Goal: Information Seeking & Learning: Understand process/instructions

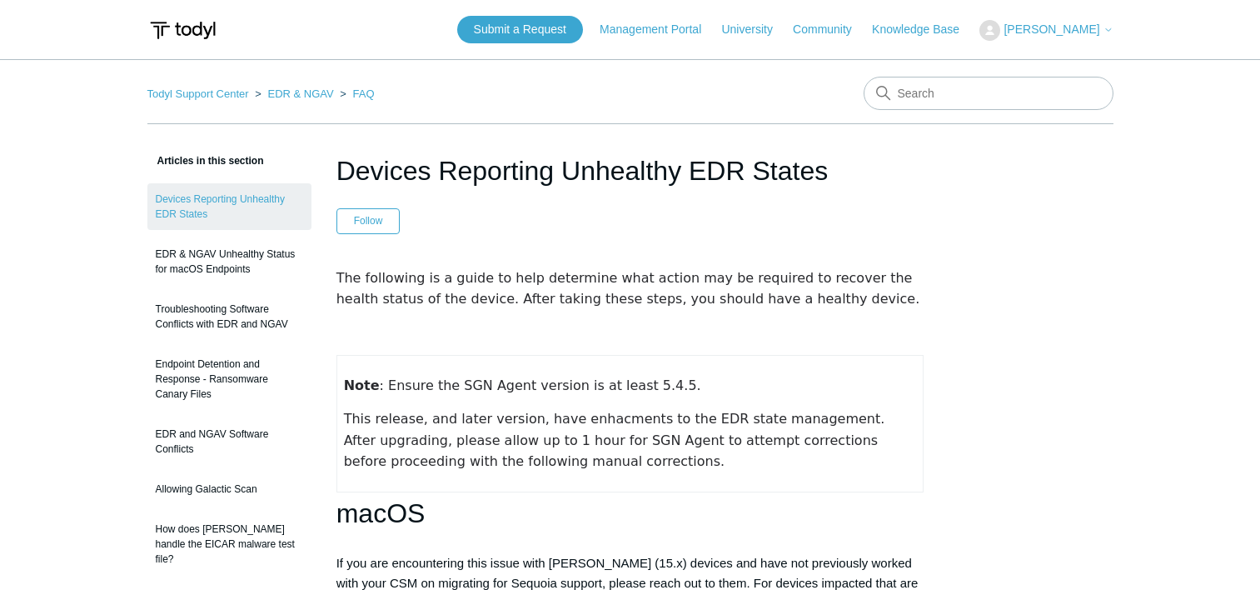
scroll to position [2331, 0]
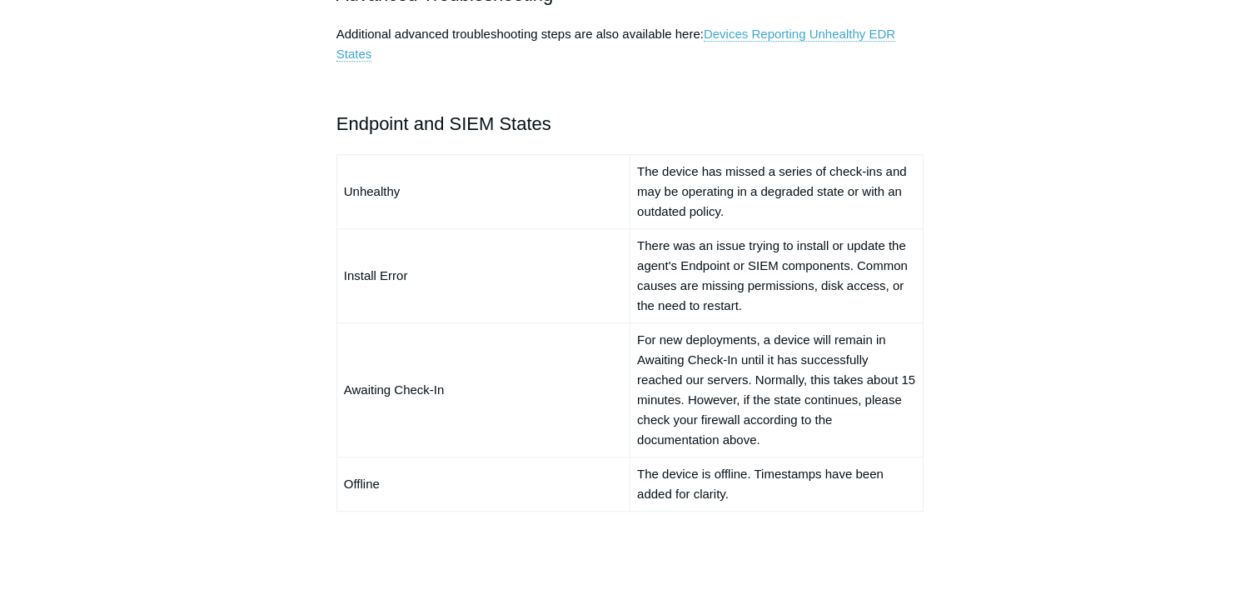
scroll to position [999, 0]
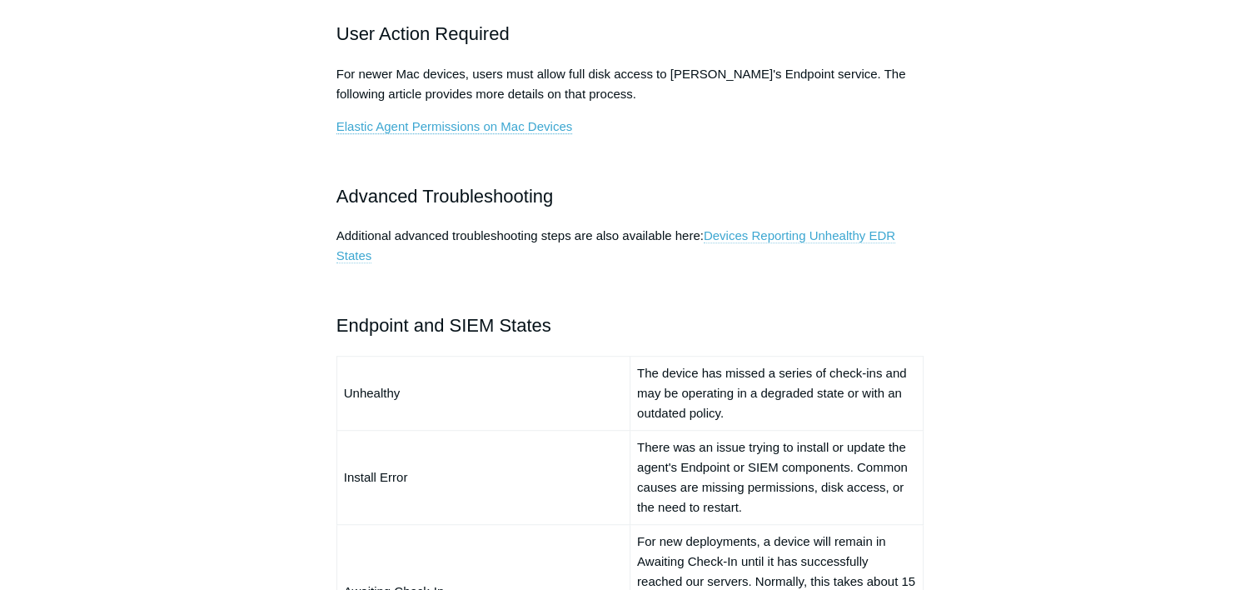
click at [723, 237] on link "Devices Reporting Unhealthy EDR States" at bounding box center [615, 245] width 559 height 35
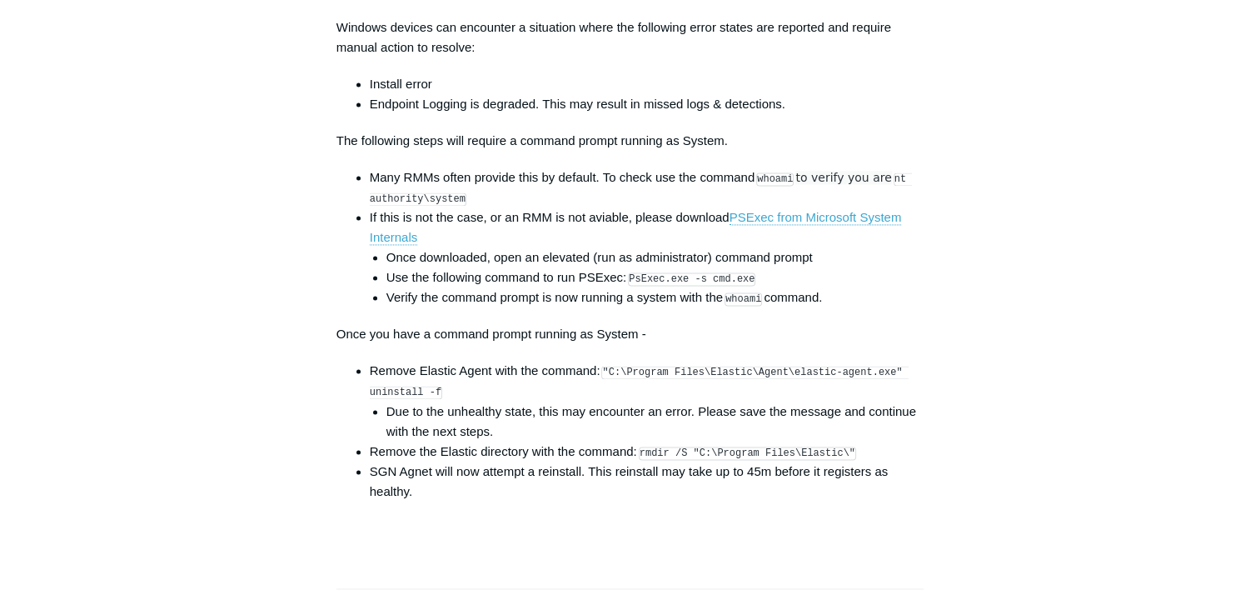
scroll to position [2415, 0]
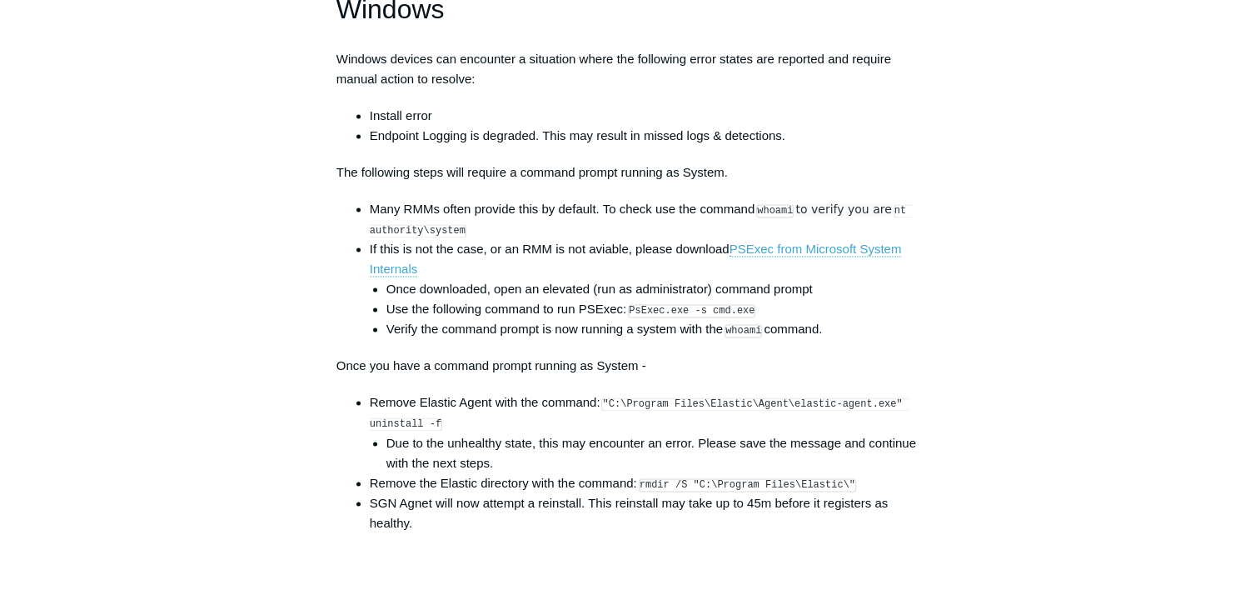
click at [609, 413] on code ""C:\Program Files\Elastic\Agent\elastic-agent.exe" uninstall -f" at bounding box center [639, 413] width 539 height 33
click at [606, 413] on code ""C:\Program Files\Elastic\Agent\elastic-agent.exe" uninstall -f" at bounding box center [639, 413] width 539 height 33
click at [599, 434] on li "Remove Elastic Agent with the command: "C:\Program Files\Elastic\Agent\elastic-…" at bounding box center [647, 432] width 555 height 80
click at [604, 413] on code ""C:\Program Files\Elastic\Agent\elastic-agent.exe" uninstall -f" at bounding box center [639, 413] width 539 height 33
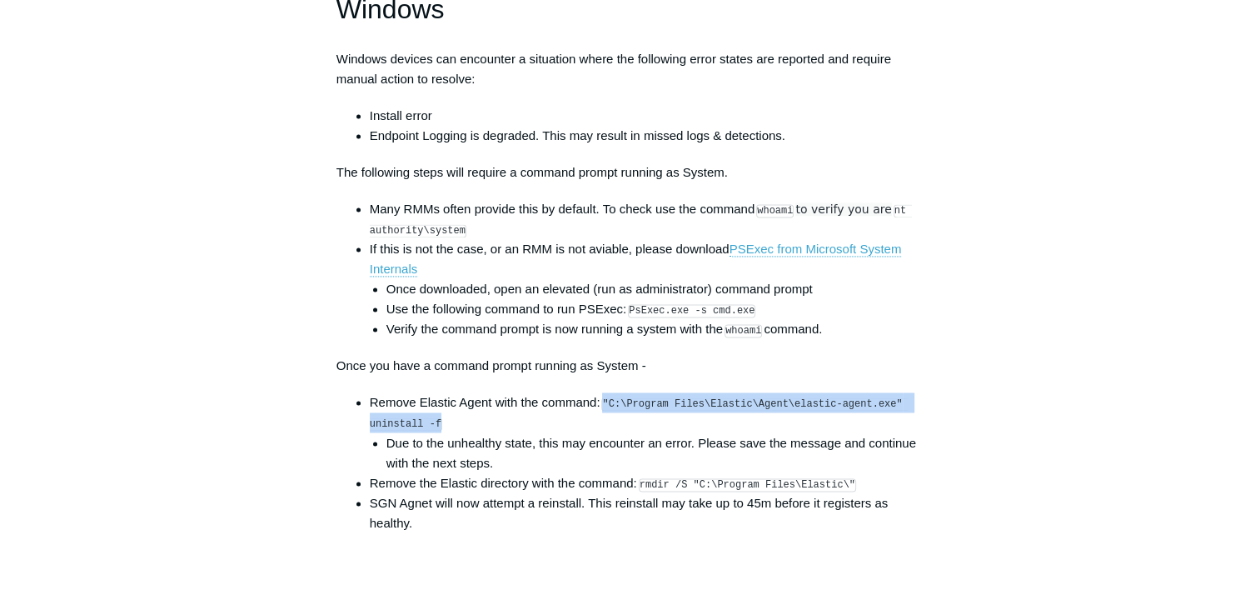
drag, startPoint x: 605, startPoint y: 413, endPoint x: 590, endPoint y: 438, distance: 29.6
click at [590, 438] on li "Remove Elastic Agent with the command: "C:\Program Files\Elastic\Agent\elastic-…" at bounding box center [647, 432] width 555 height 80
copy code ""C:\Program Files\Elastic\Agent\elastic-agent.exe" uninstall -f"
